Goal: Task Accomplishment & Management: Complete application form

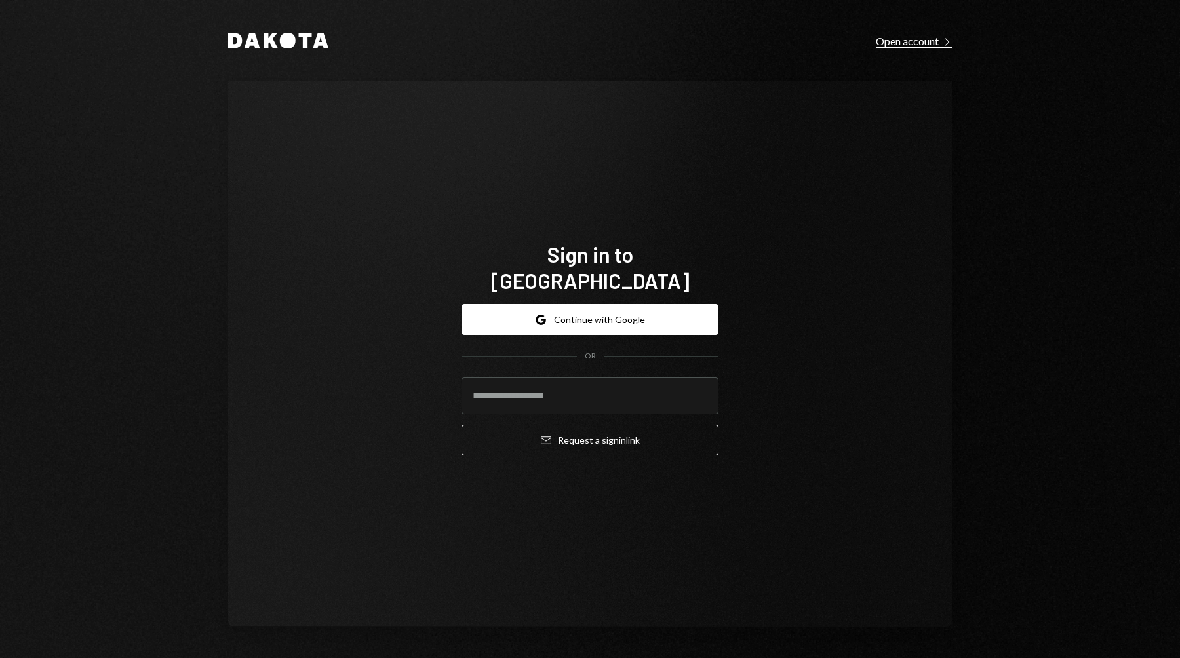
click at [912, 47] on div "Open account Right Caret" at bounding box center [913, 41] width 76 height 13
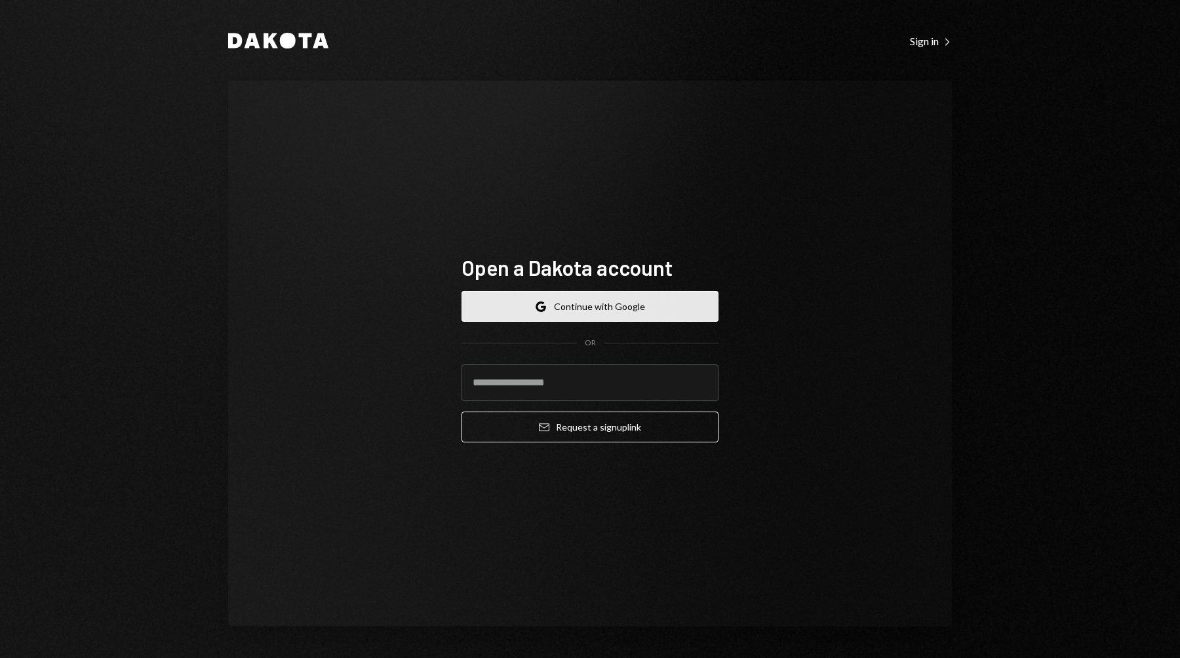
click at [602, 305] on button "Google Continue with Google" at bounding box center [589, 306] width 257 height 31
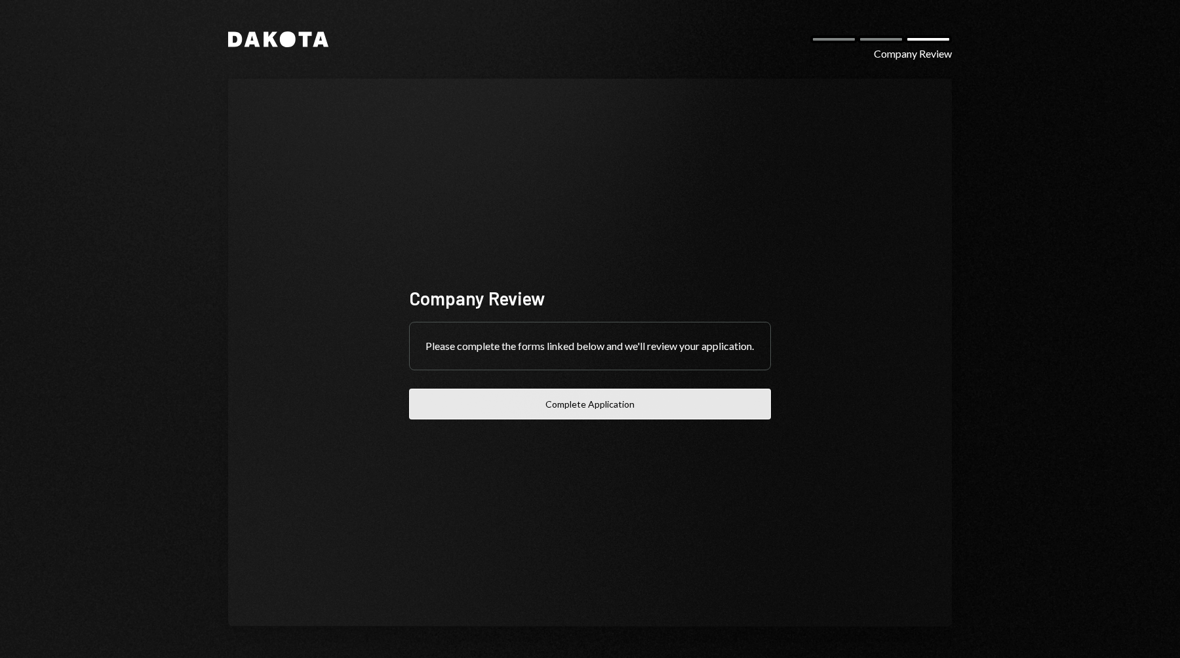
click at [524, 411] on button "Complete Application" at bounding box center [590, 404] width 362 height 31
